Goal: Navigation & Orientation: Find specific page/section

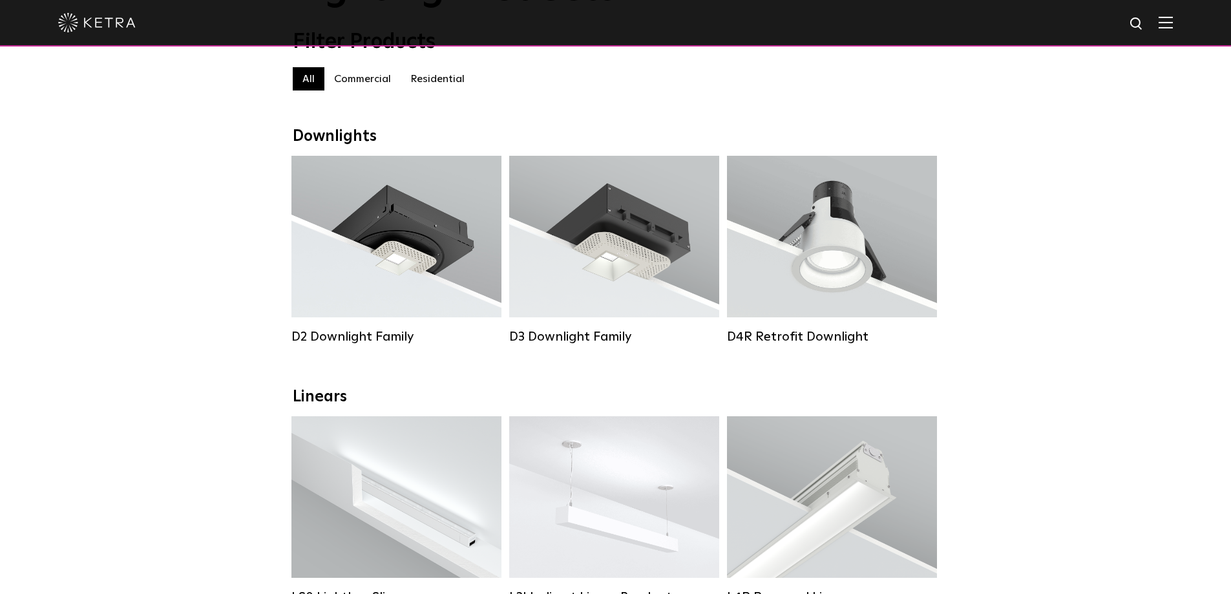
scroll to position [65, 0]
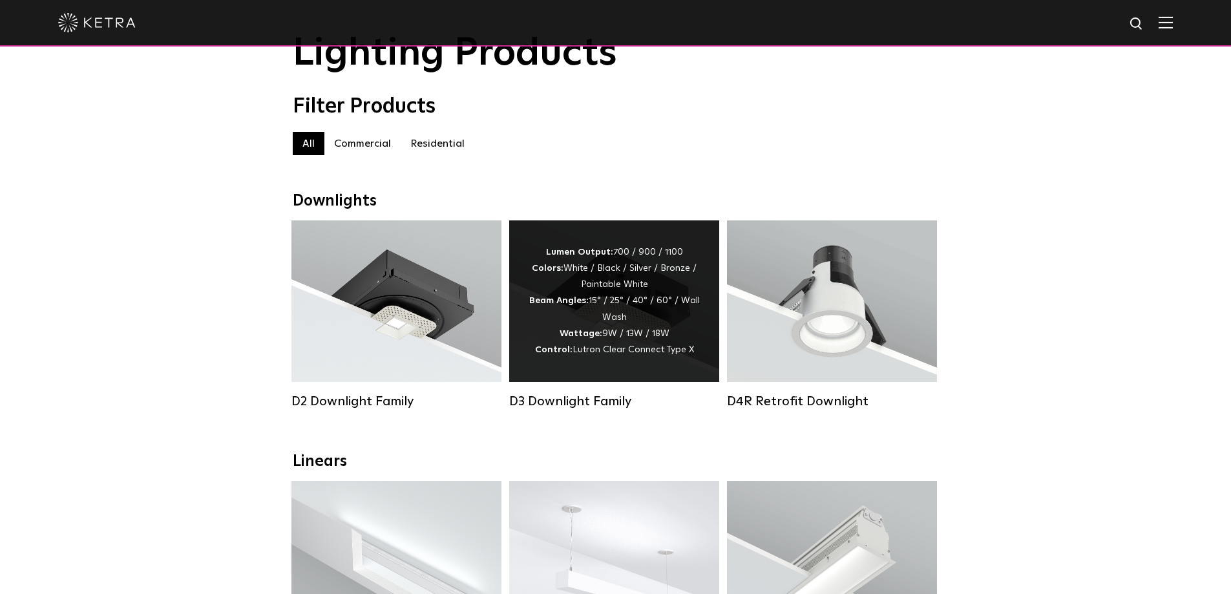
click at [576, 338] on strong "Wattage:" at bounding box center [581, 333] width 43 height 9
